Goal: Check status: Check status

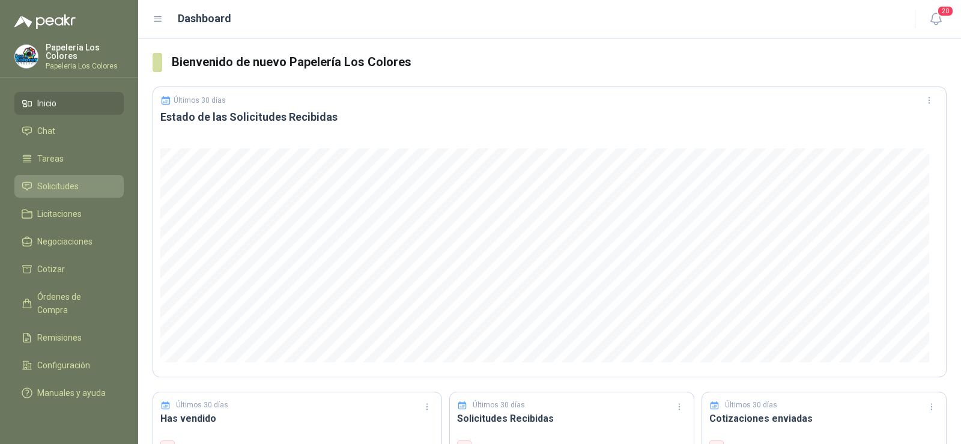
click at [57, 178] on link "Solicitudes" at bounding box center [68, 186] width 109 height 23
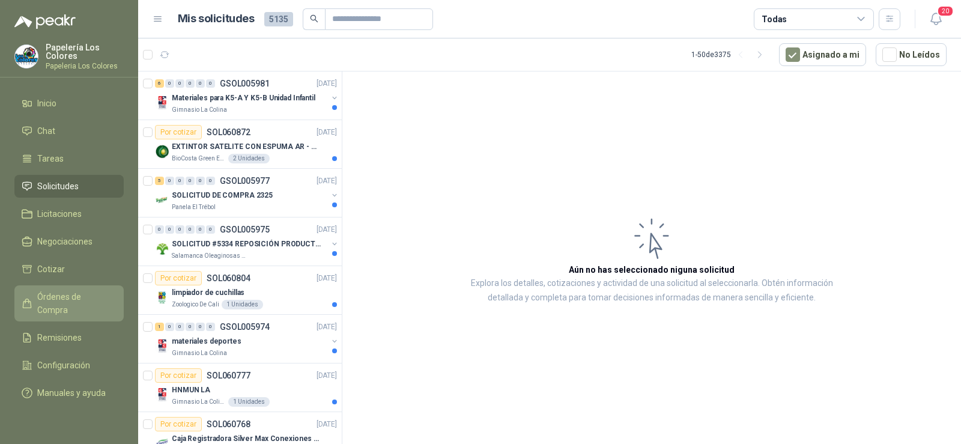
click at [91, 294] on span "Órdenes de Compra" at bounding box center [74, 303] width 75 height 26
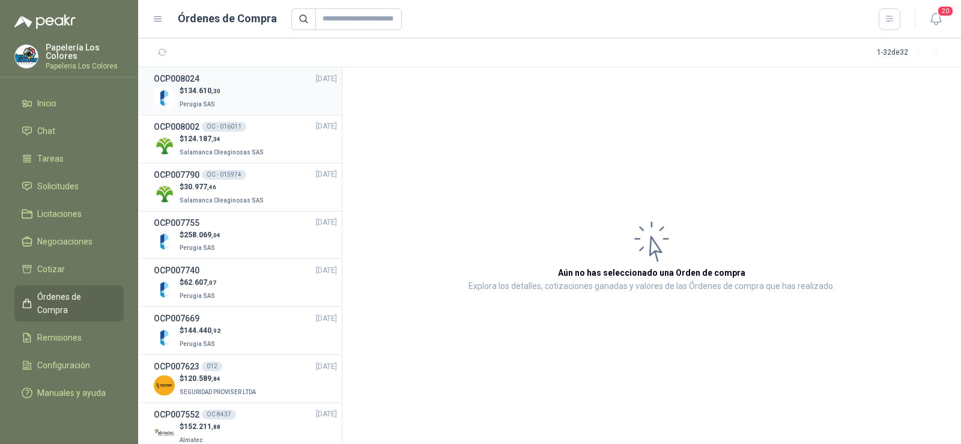
click at [210, 101] on span "Perugia SAS" at bounding box center [197, 104] width 35 height 7
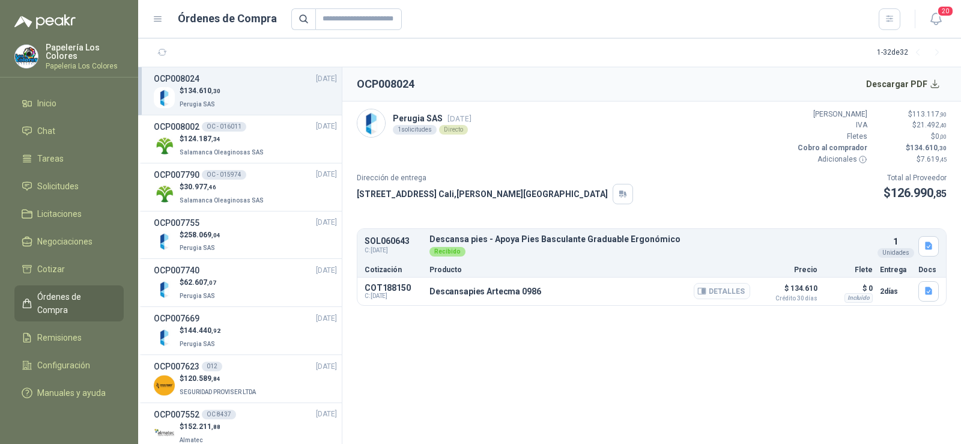
click at [731, 294] on button "Detalles" at bounding box center [722, 291] width 56 height 16
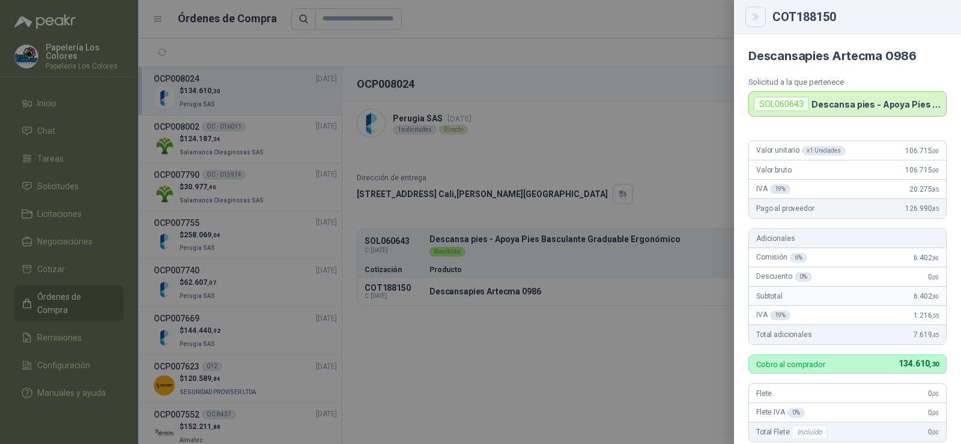
click at [755, 16] on icon "Close" at bounding box center [756, 17] width 10 height 10
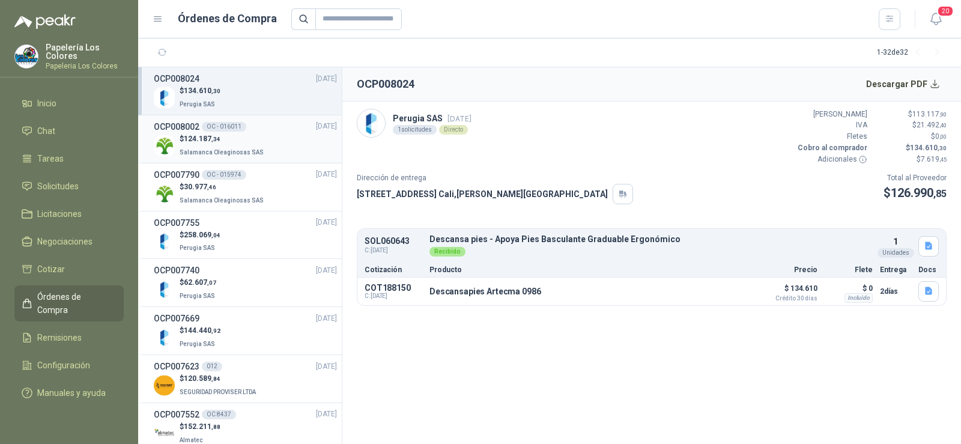
click at [272, 139] on div "$ 124.187 ,34 Salamanca Oleaginosas SAS" at bounding box center [245, 145] width 183 height 25
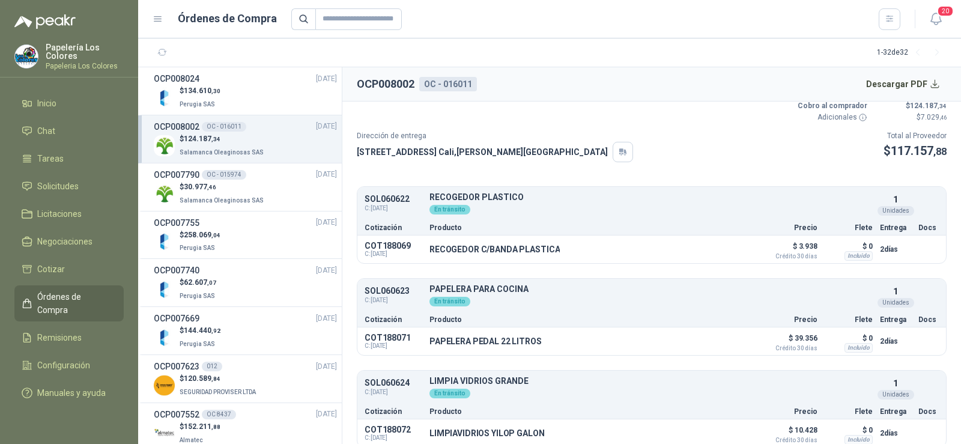
scroll to position [60, 0]
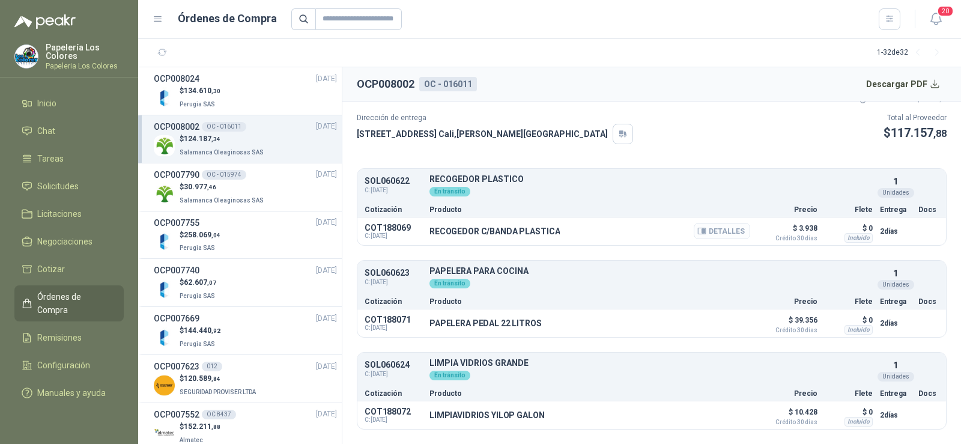
click at [720, 233] on button "Detalles" at bounding box center [722, 231] width 56 height 16
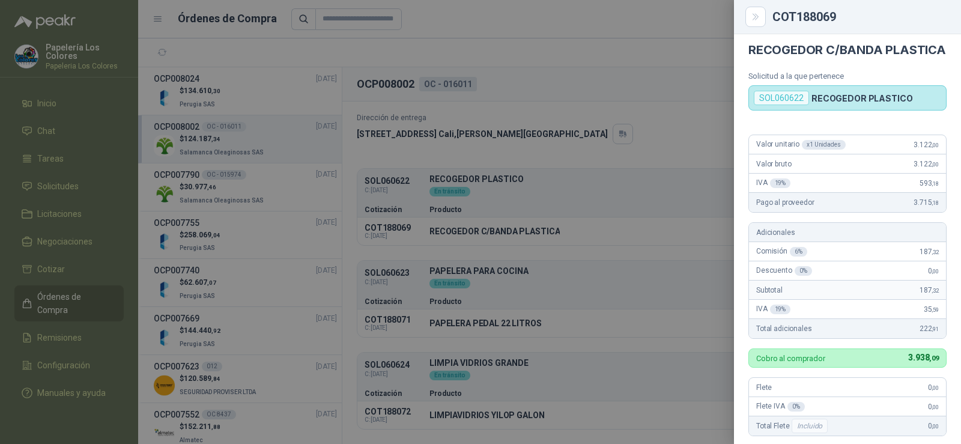
scroll to position [0, 0]
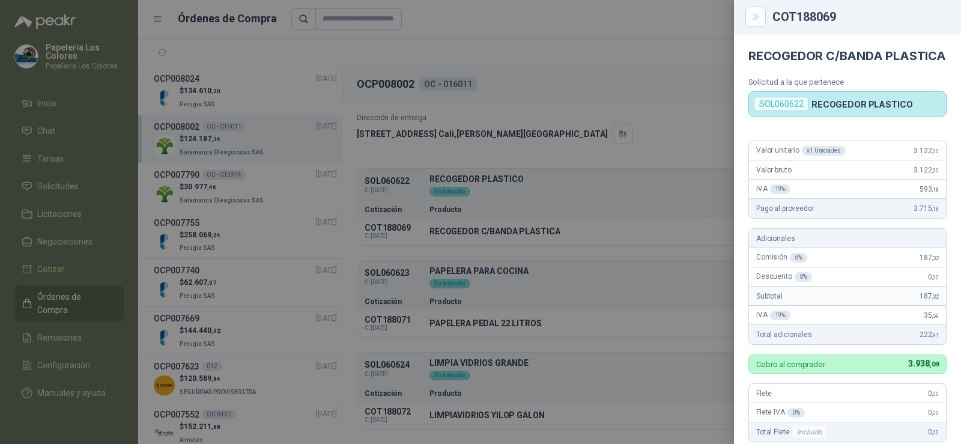
click at [645, 150] on div at bounding box center [480, 222] width 961 height 444
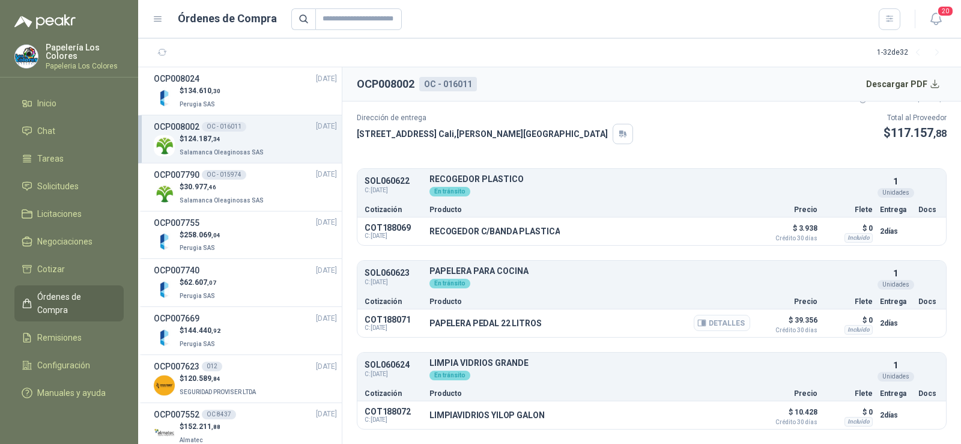
click at [710, 329] on button "Detalles" at bounding box center [722, 323] width 56 height 16
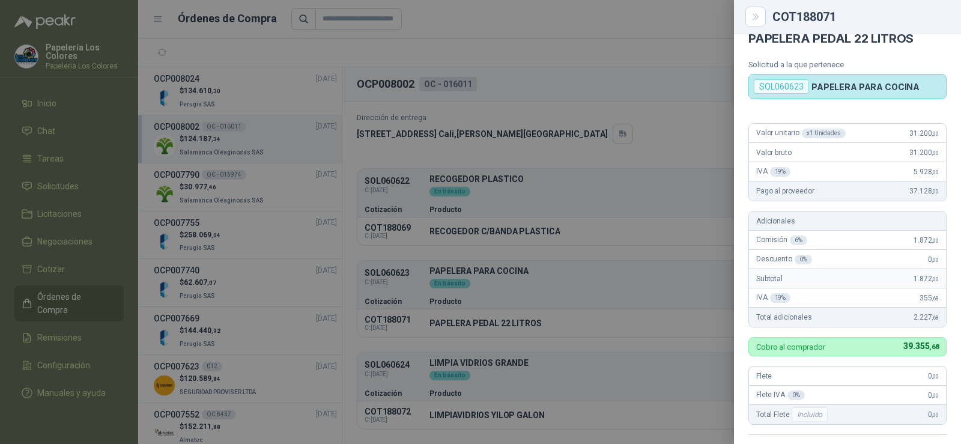
scroll to position [0, 0]
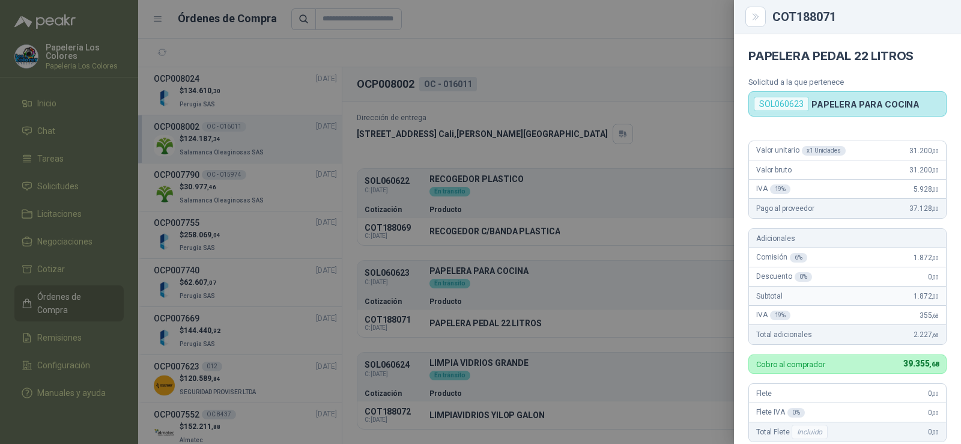
click at [663, 249] on div at bounding box center [480, 222] width 961 height 444
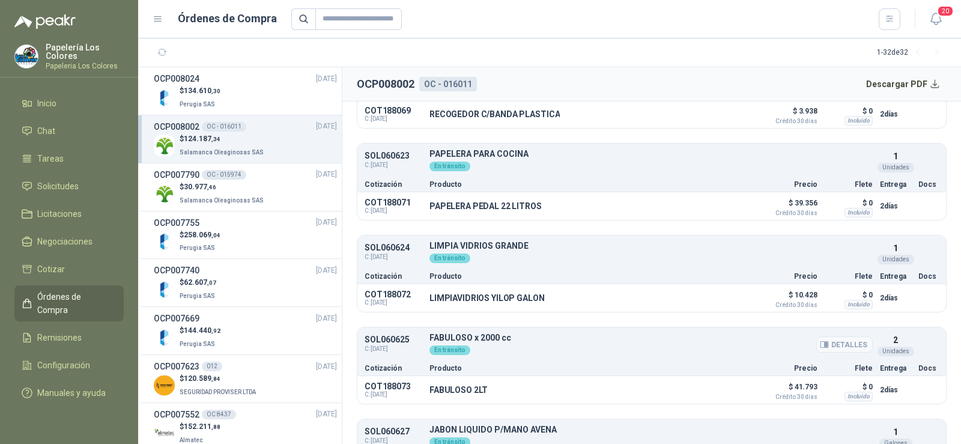
scroll to position [180, 0]
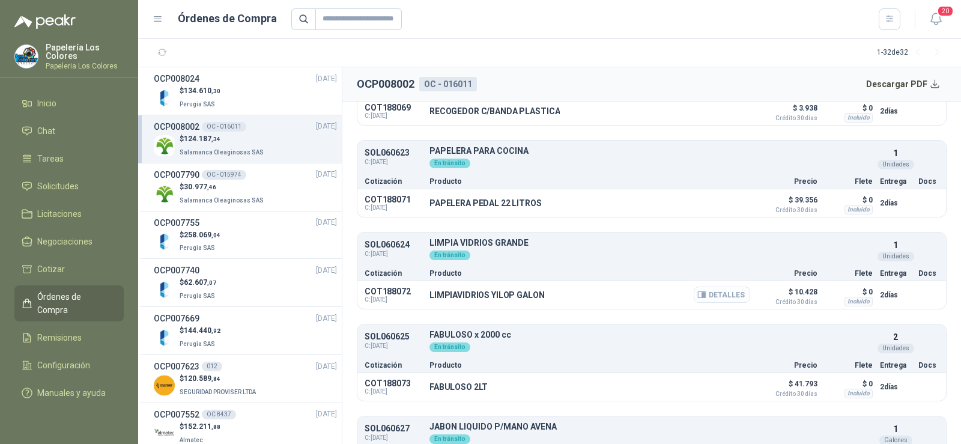
click at [707, 294] on button "Detalles" at bounding box center [722, 295] width 56 height 16
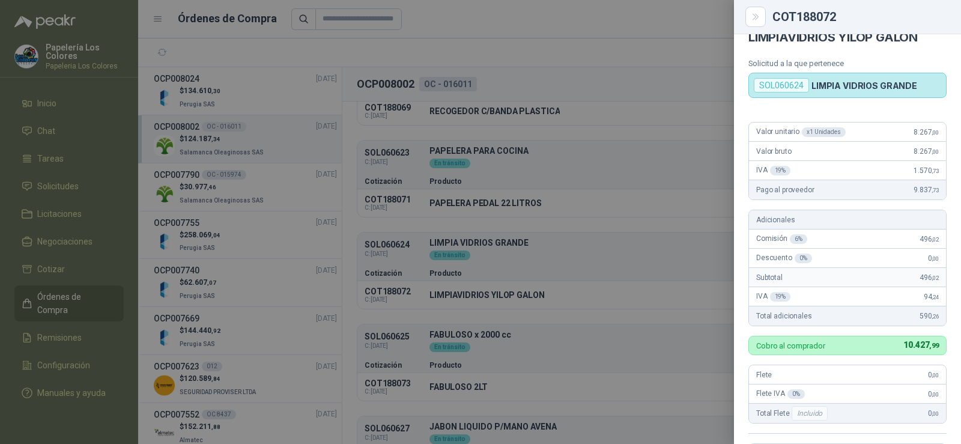
scroll to position [0, 0]
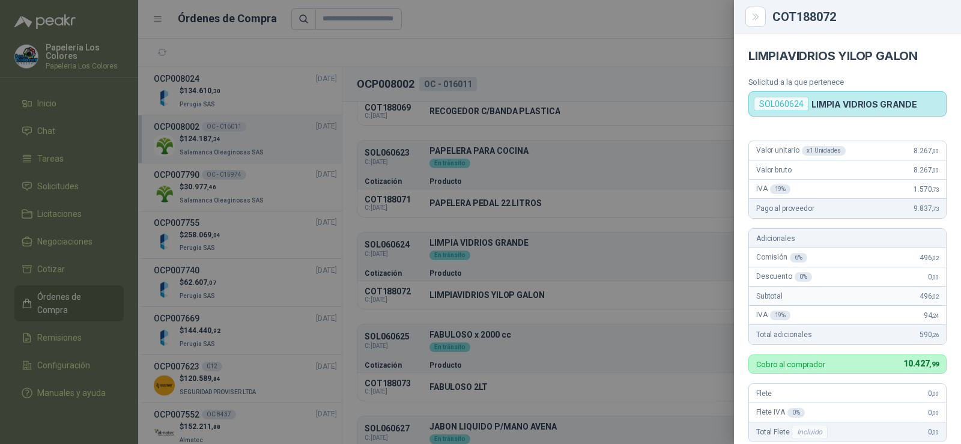
click at [695, 240] on div at bounding box center [480, 222] width 961 height 444
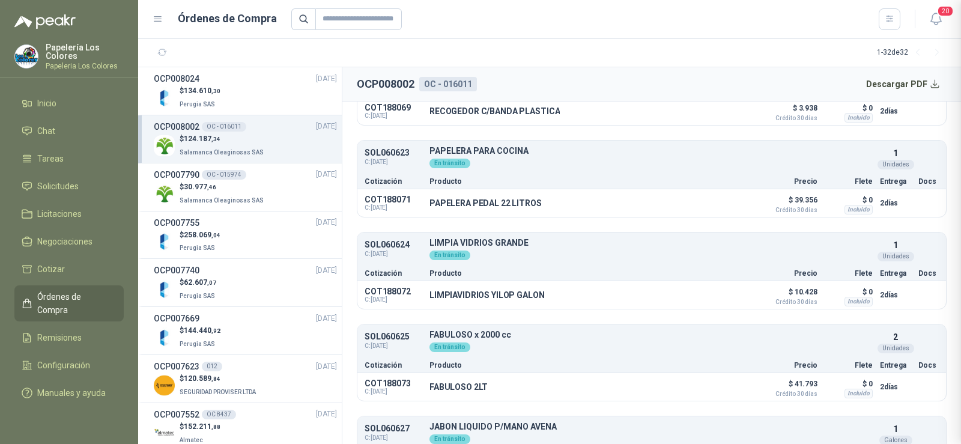
scroll to position [293, 0]
click at [730, 387] on button "Detalles" at bounding box center [722, 387] width 56 height 16
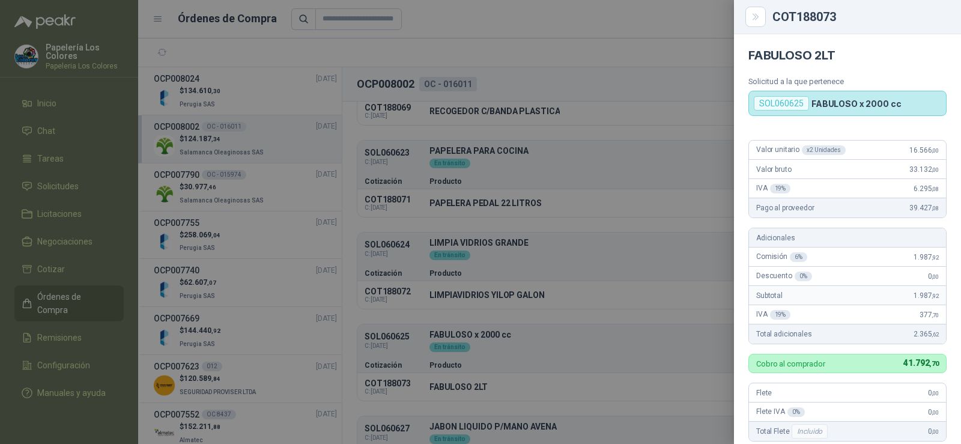
scroll to position [0, 0]
click at [575, 284] on div at bounding box center [480, 222] width 961 height 444
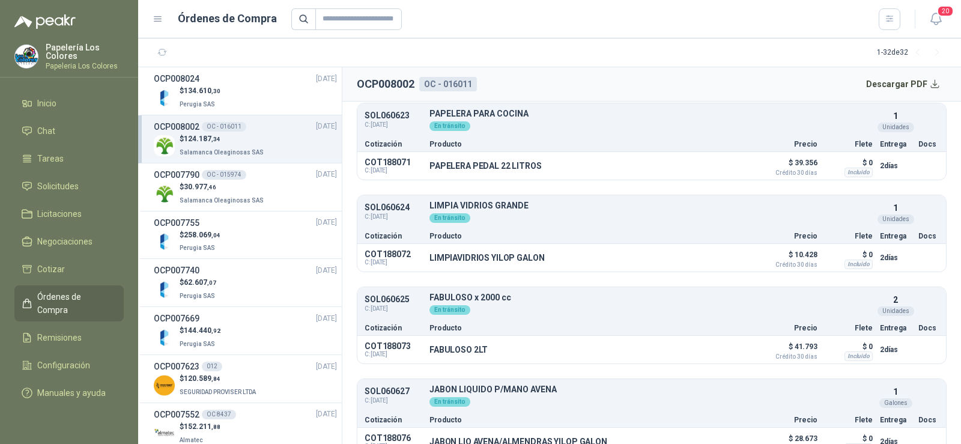
scroll to position [236, 0]
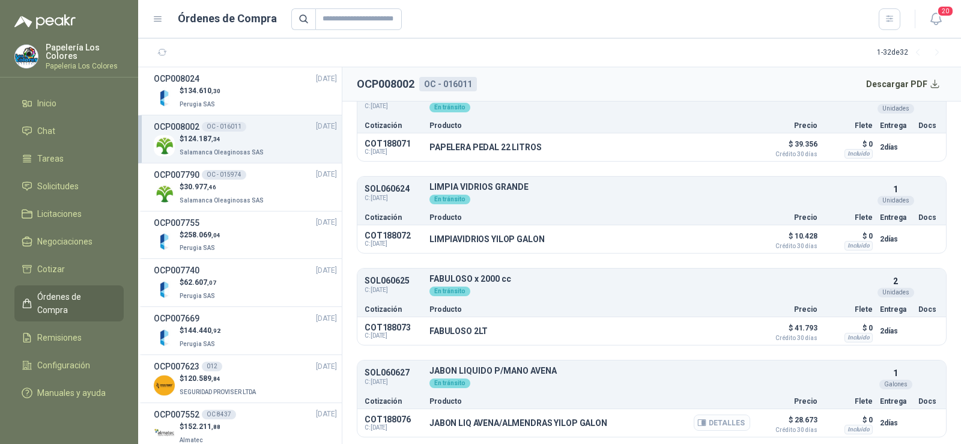
click at [698, 419] on icon "button" at bounding box center [702, 422] width 9 height 9
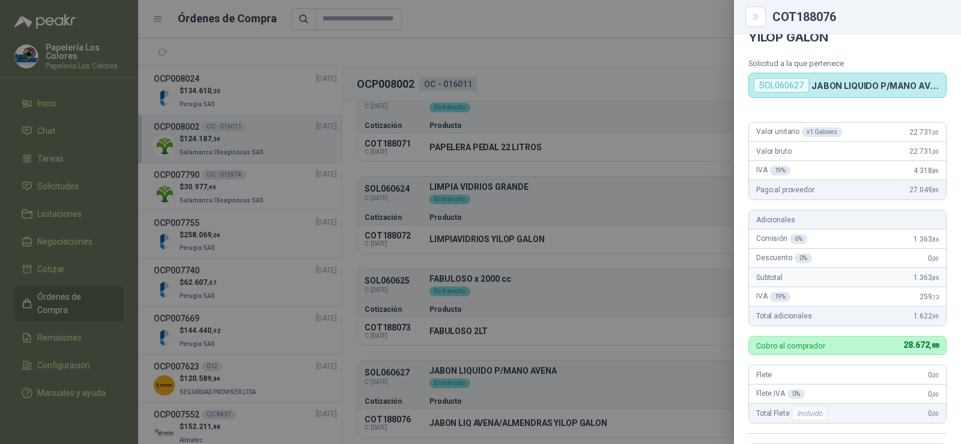
scroll to position [7, 0]
